Goal: Transaction & Acquisition: Book appointment/travel/reservation

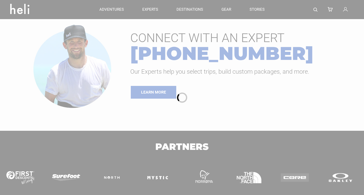
type input "Surf"
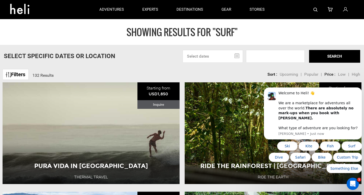
click at [236, 71] on div "Sort Upcoming Popular Price: Low to High Price : High to Low Sort : Upcoming | …" at bounding box center [289, 72] width 142 height 10
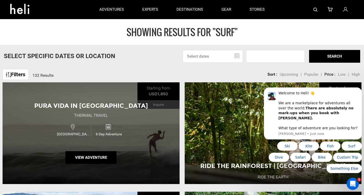
click at [152, 95] on div "Pura Vida in [GEOGRAPHIC_DATA] Thermal Travel [GEOGRAPHIC_DATA] 6 Day Adventure…" at bounding box center [91, 133] width 177 height 102
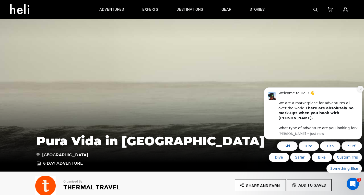
click at [360, 90] on icon "Dismiss notification" at bounding box center [360, 89] width 2 height 2
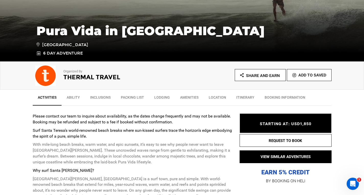
scroll to position [128, 0]
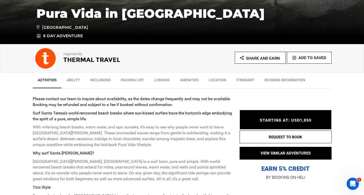
type input "Surf"
